Goal: Transaction & Acquisition: Purchase product/service

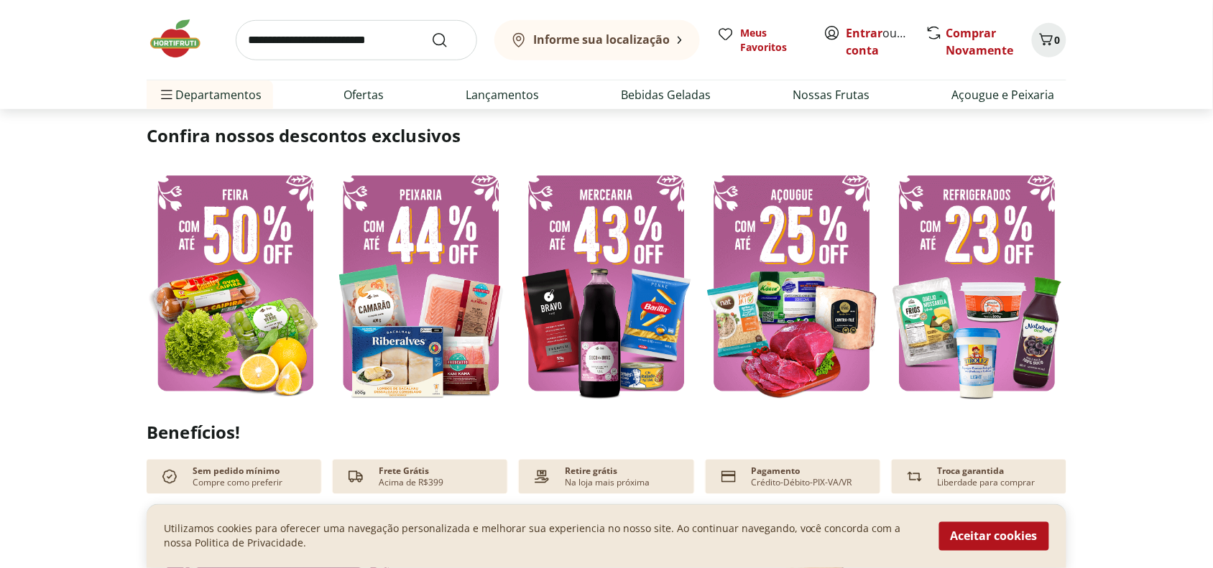
scroll to position [449, 0]
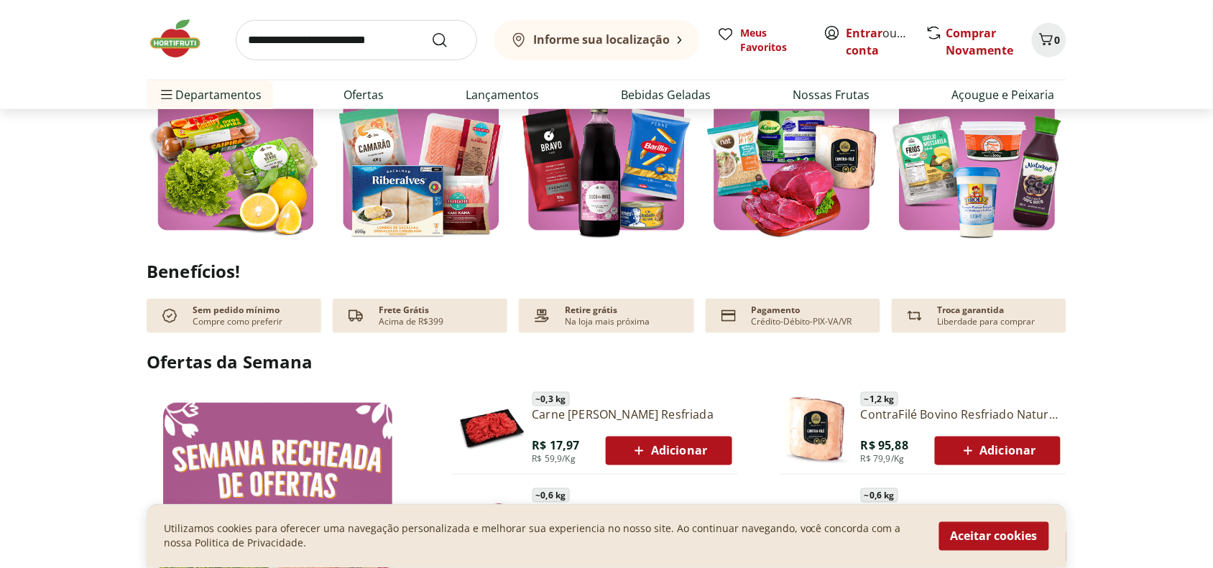
click at [703, 443] on span "Adicionar" at bounding box center [668, 451] width 77 height 17
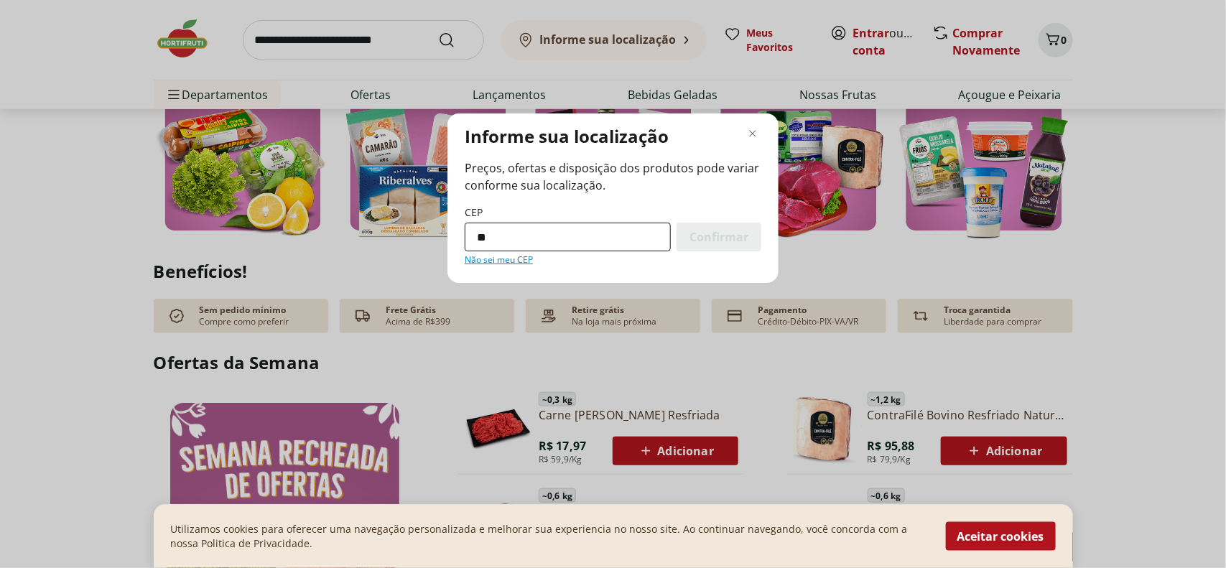
type input "*"
click at [581, 225] on input "CEP" at bounding box center [568, 237] width 206 height 29
paste input "*********"
type input "*********"
click at [708, 231] on span "Confirmar" at bounding box center [719, 236] width 59 height 11
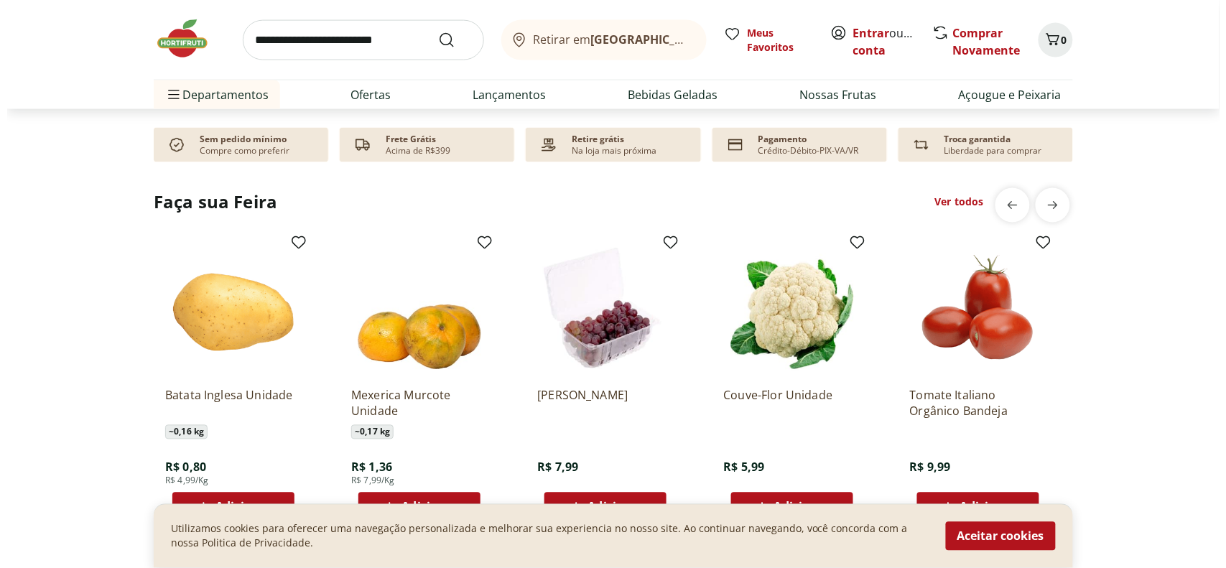
scroll to position [629, 0]
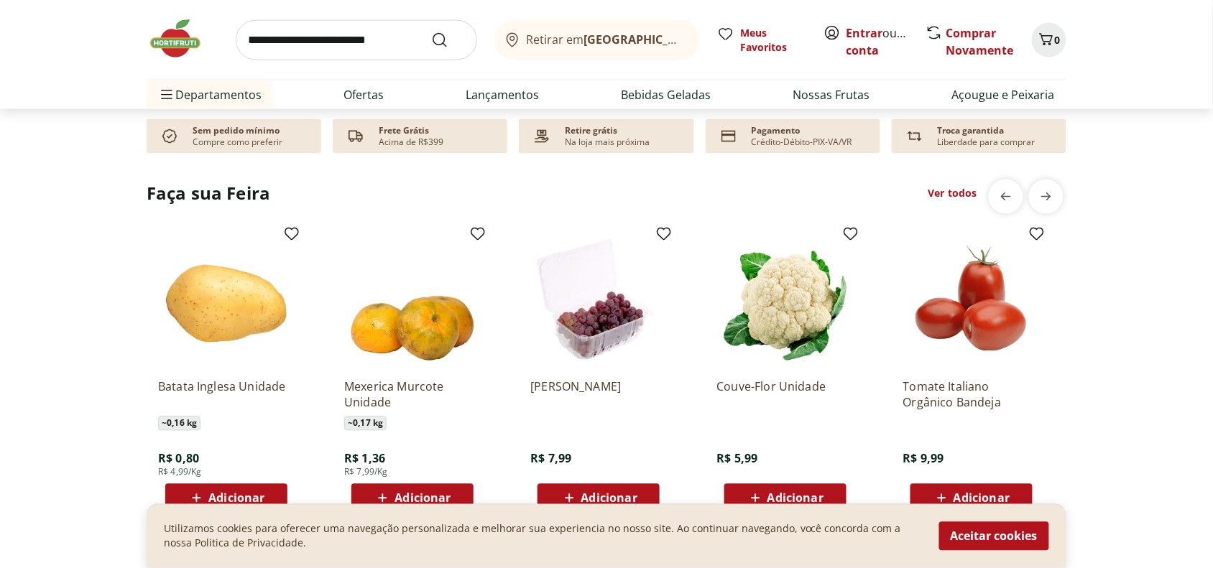
click at [792, 493] on span "Adicionar" at bounding box center [795, 498] width 56 height 11
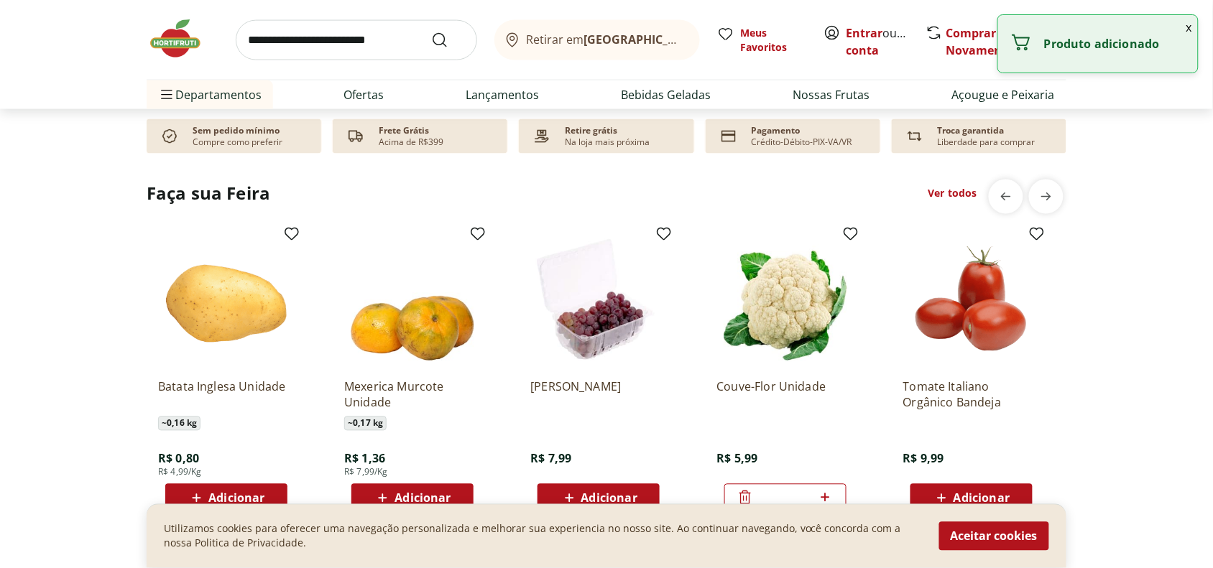
click at [600, 493] on span "Adicionar" at bounding box center [609, 498] width 56 height 11
click at [417, 493] on span "Adicionar" at bounding box center [422, 498] width 56 height 11
click at [988, 490] on span "Adicionar" at bounding box center [971, 498] width 77 height 17
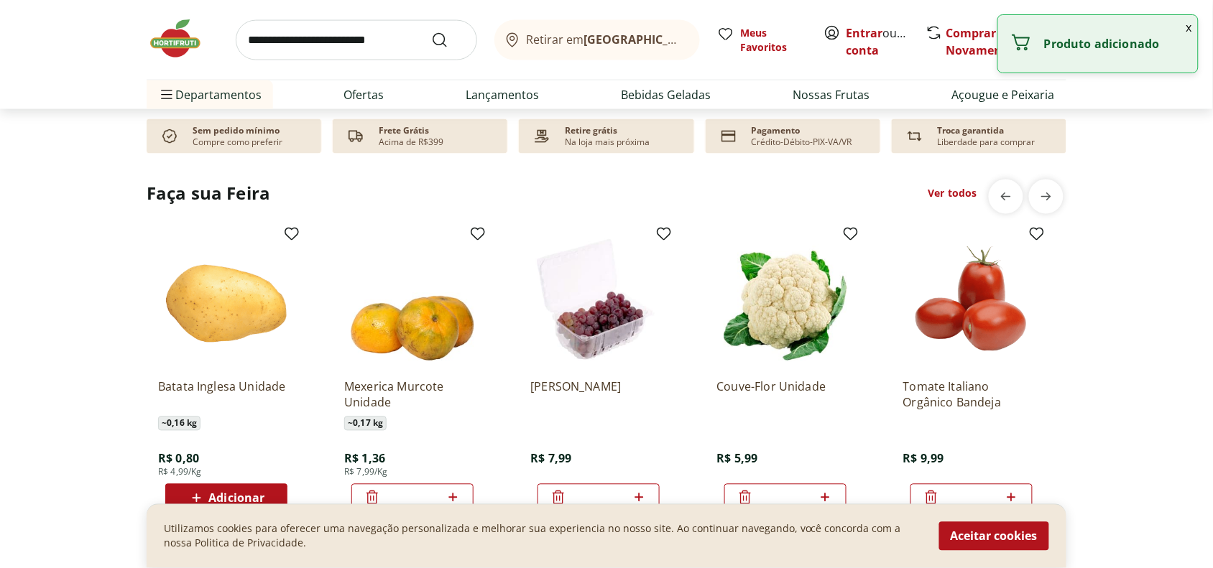
click at [1187, 24] on button "x" at bounding box center [1188, 27] width 17 height 24
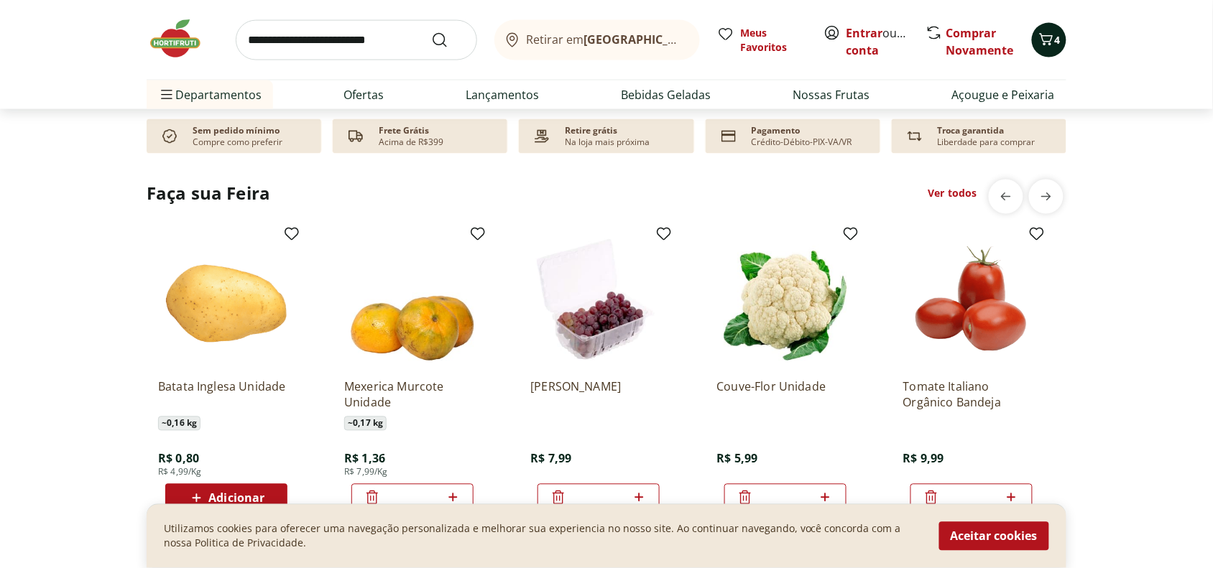
click at [1060, 33] on span "4" at bounding box center [1058, 40] width 6 height 14
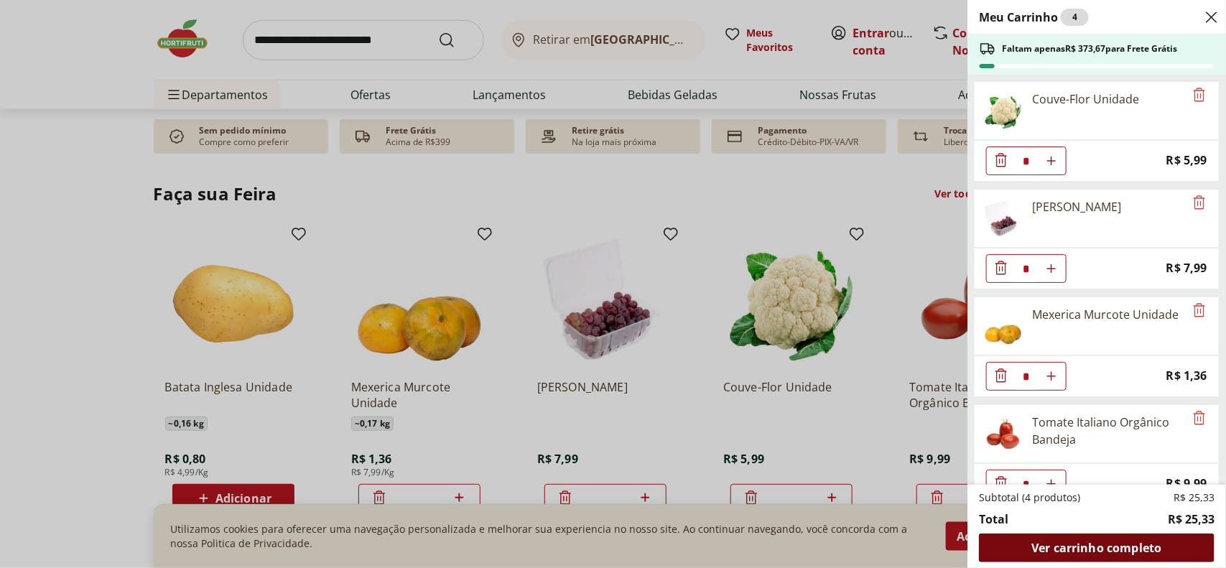
click at [1114, 554] on span "Ver carrinho completo" at bounding box center [1097, 547] width 130 height 11
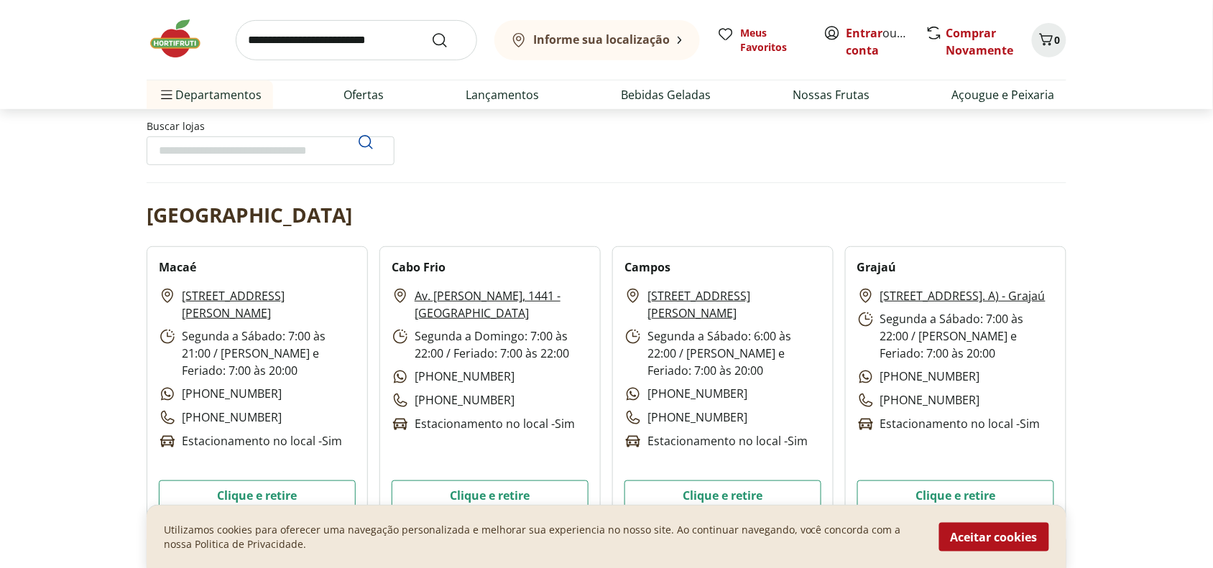
scroll to position [359, 0]
